Goal: Task Accomplishment & Management: Use online tool/utility

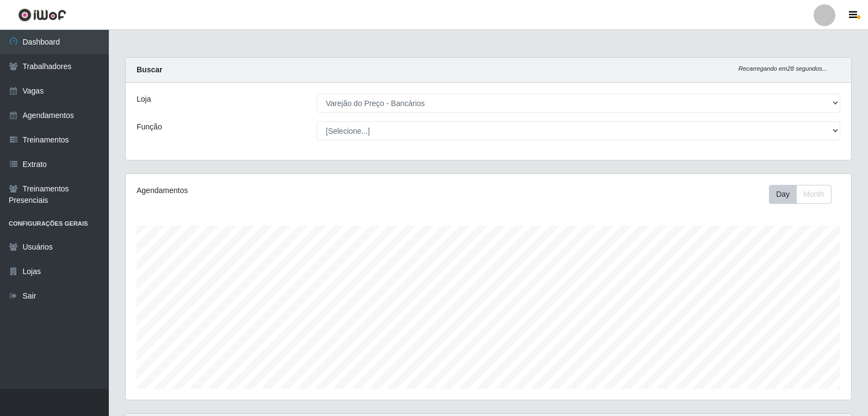
select select "157"
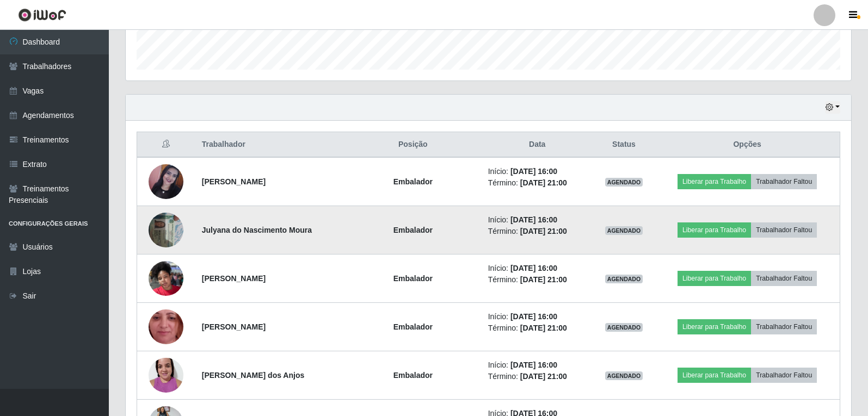
scroll to position [330, 0]
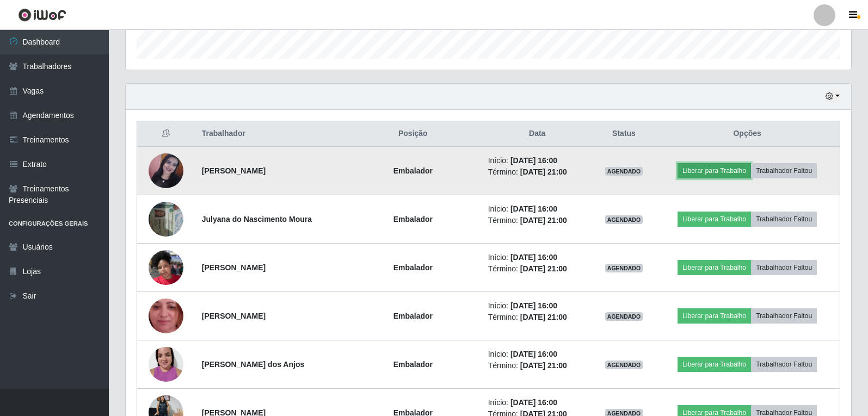
click at [712, 170] on button "Liberar para Trabalho" at bounding box center [713, 170] width 73 height 15
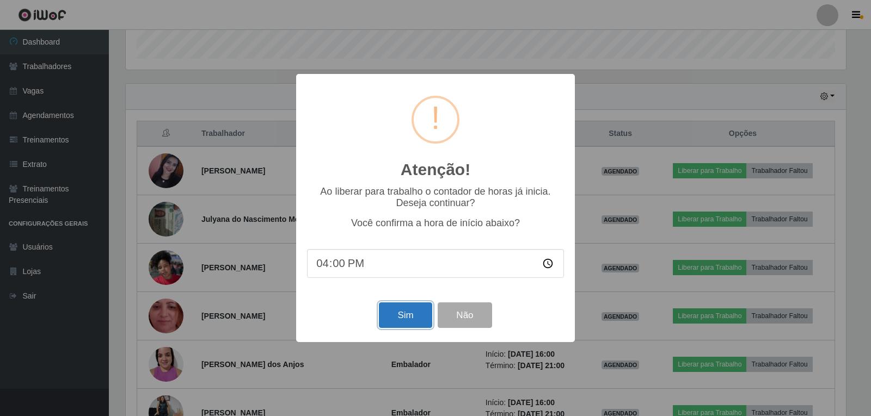
click at [396, 311] on button "Sim" at bounding box center [405, 316] width 53 height 26
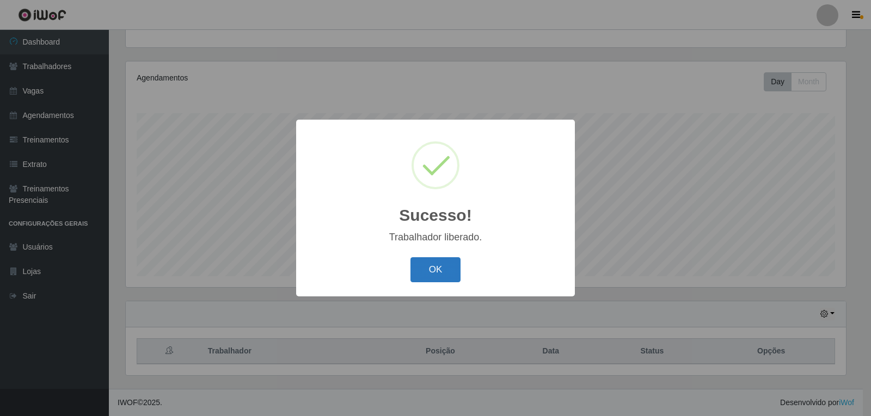
click at [445, 273] on button "OK" at bounding box center [435, 270] width 51 height 26
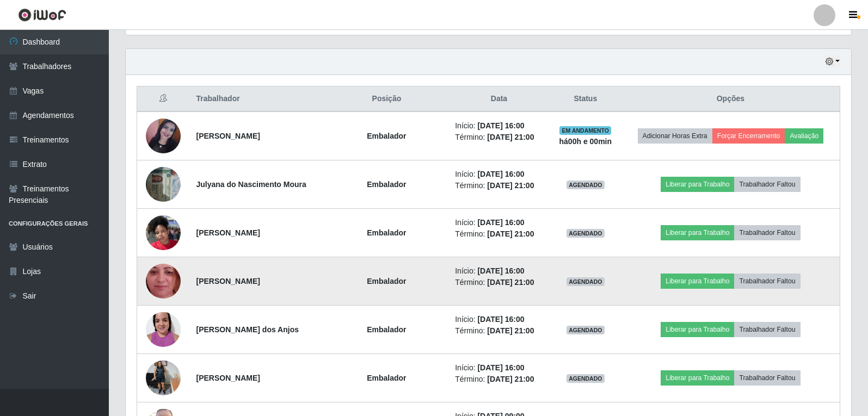
scroll to position [385, 0]
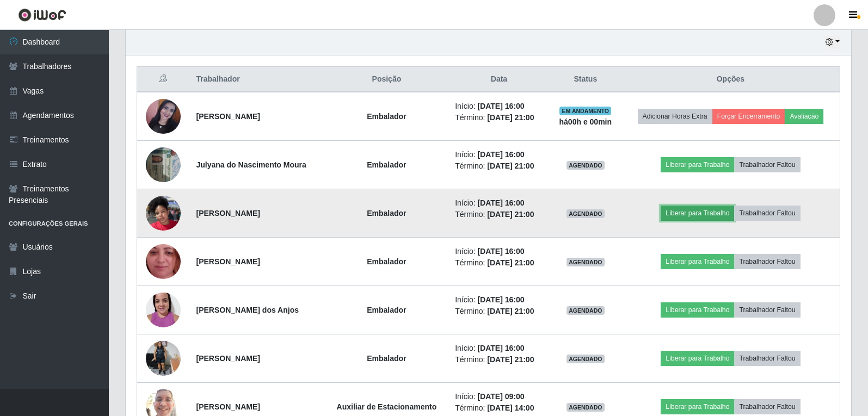
click at [682, 213] on button "Liberar para Trabalho" at bounding box center [697, 213] width 73 height 15
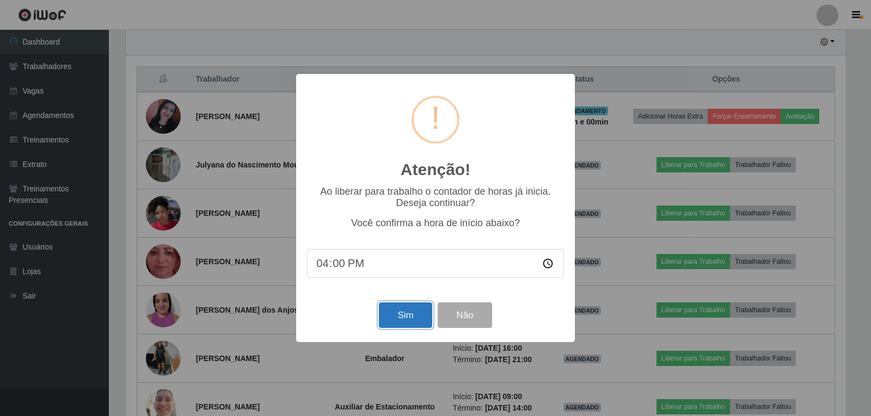
click at [396, 306] on button "Sim" at bounding box center [405, 316] width 53 height 26
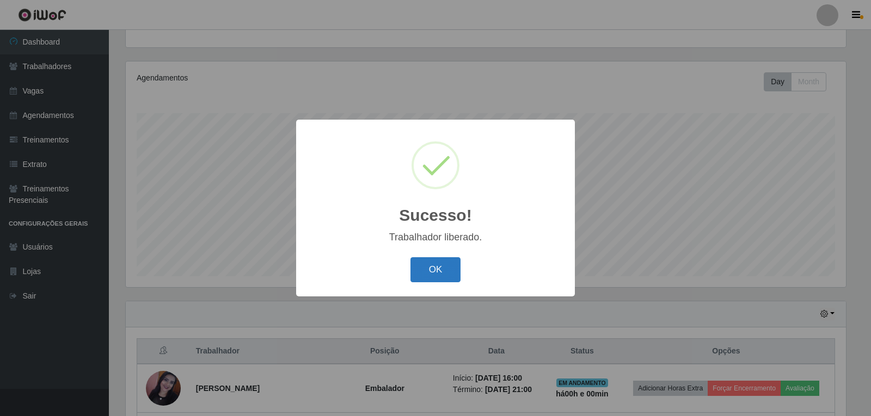
click at [428, 271] on button "OK" at bounding box center [435, 270] width 51 height 26
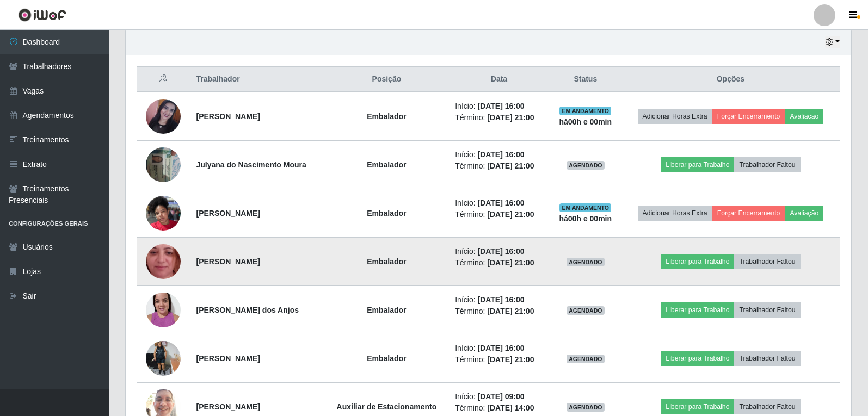
scroll to position [439, 0]
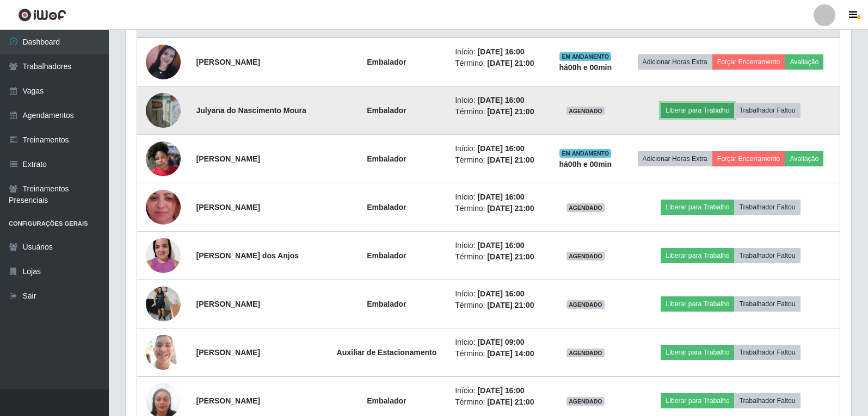
click at [695, 116] on button "Liberar para Trabalho" at bounding box center [697, 110] width 73 height 15
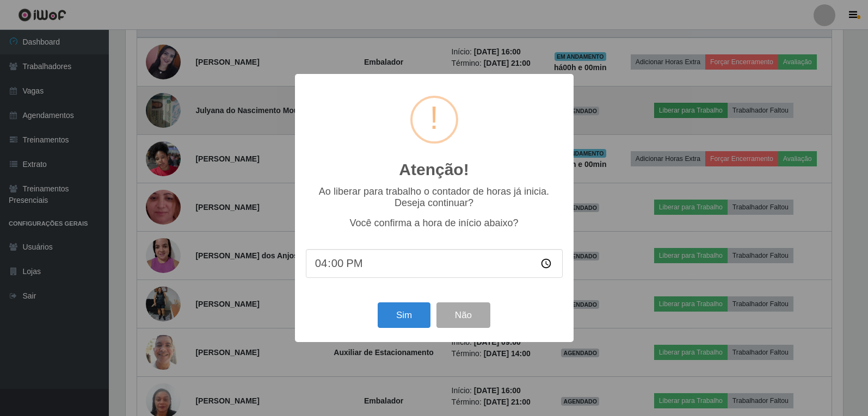
scroll to position [226, 720]
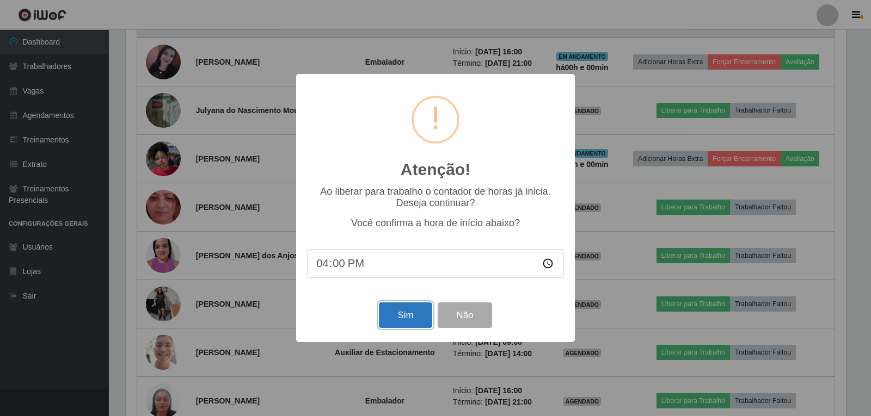
click at [414, 322] on button "Sim" at bounding box center [405, 316] width 53 height 26
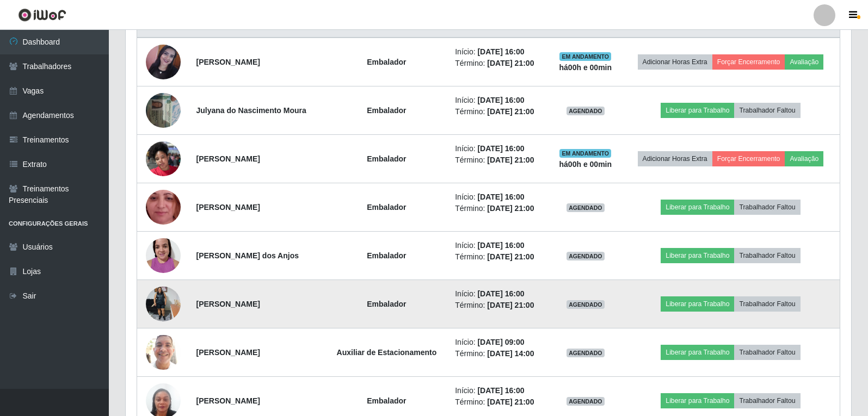
scroll to position [0, 0]
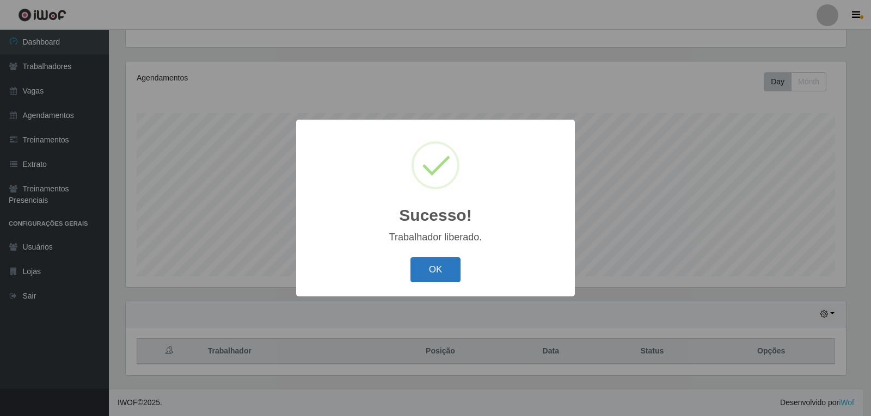
click at [429, 267] on button "OK" at bounding box center [435, 270] width 51 height 26
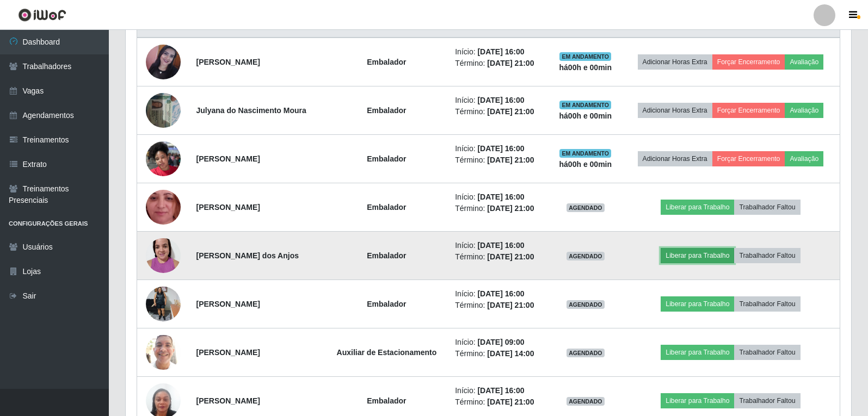
click at [699, 253] on button "Liberar para Trabalho" at bounding box center [697, 255] width 73 height 15
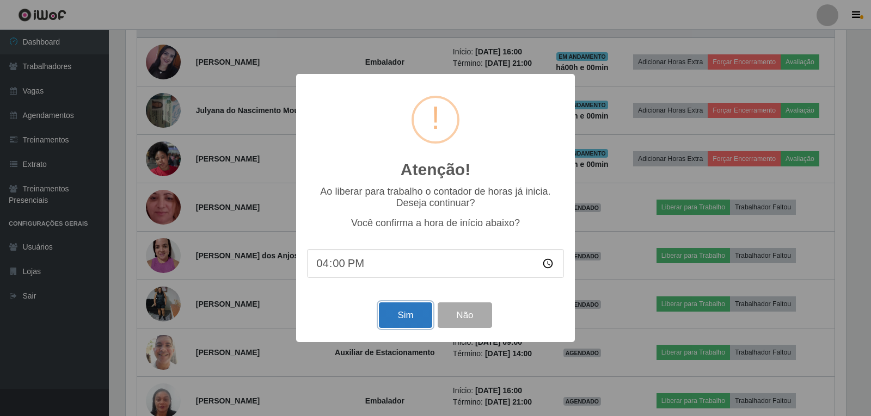
click at [409, 311] on button "Sim" at bounding box center [405, 316] width 53 height 26
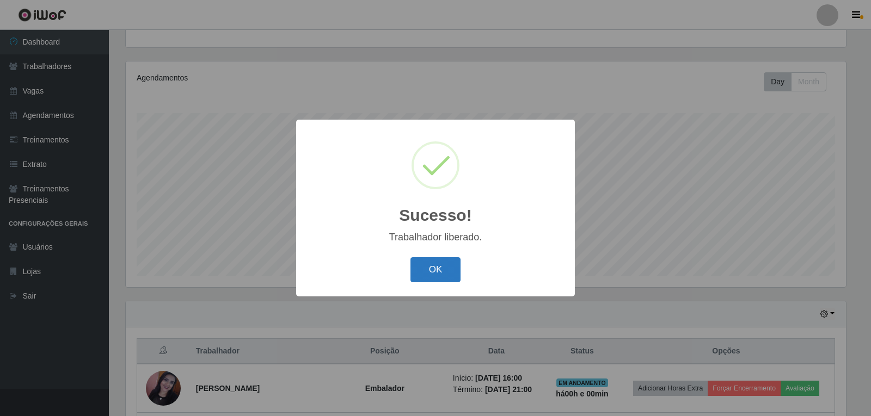
click at [440, 260] on button "OK" at bounding box center [435, 270] width 51 height 26
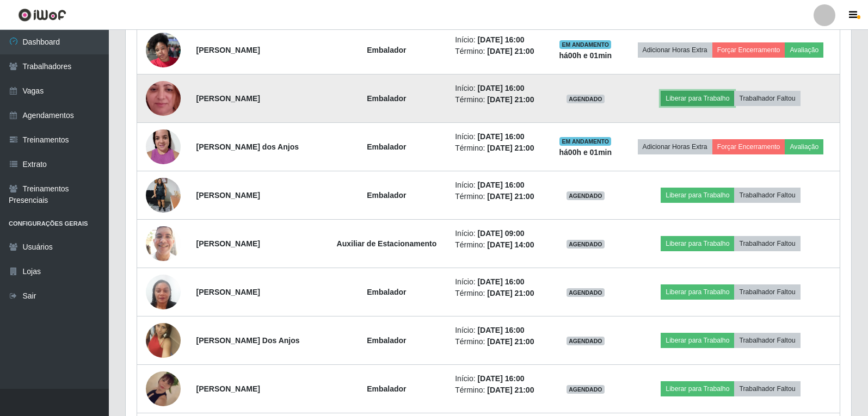
click at [725, 96] on button "Liberar para Trabalho" at bounding box center [697, 98] width 73 height 15
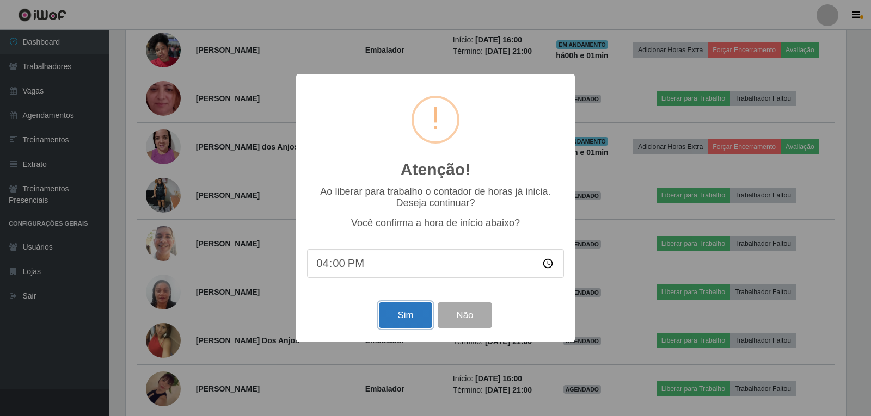
click at [407, 316] on button "Sim" at bounding box center [405, 316] width 53 height 26
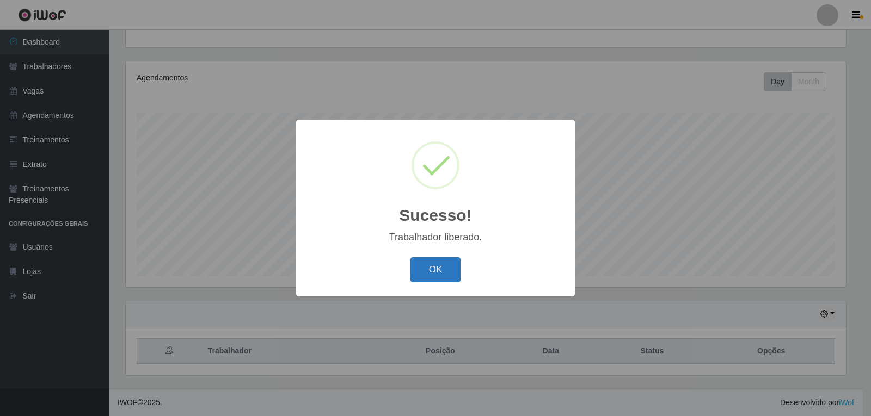
click at [448, 267] on button "OK" at bounding box center [435, 270] width 51 height 26
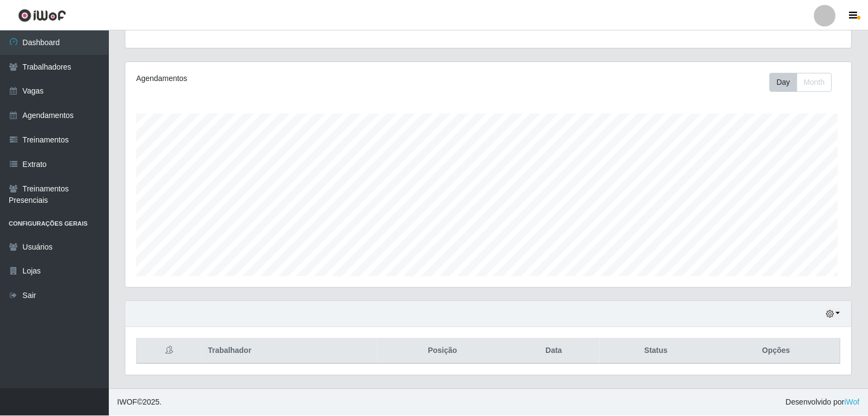
scroll to position [226, 725]
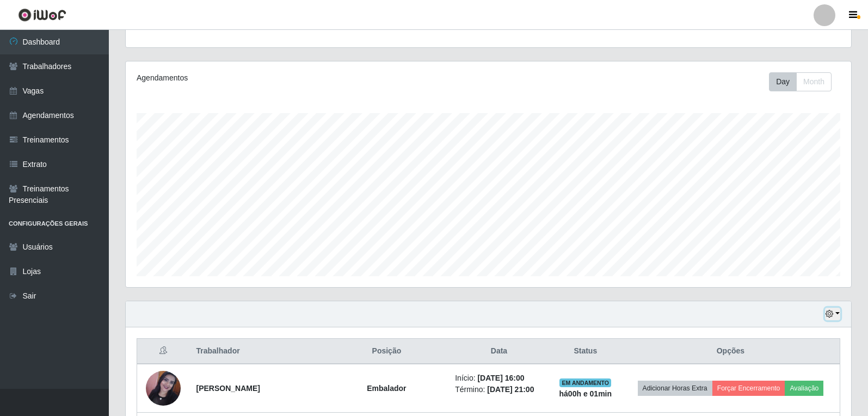
click at [829, 314] on icon "button" at bounding box center [829, 314] width 8 height 8
click at [772, 203] on button "Hoje" at bounding box center [797, 205] width 86 height 23
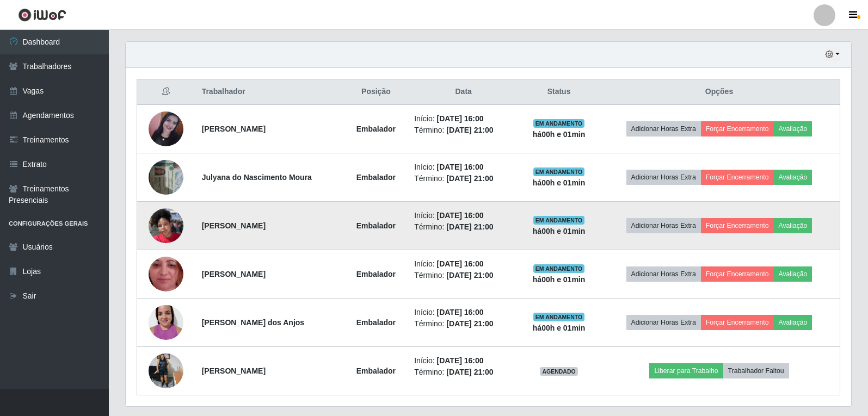
scroll to position [385, 0]
